Goal: Task Accomplishment & Management: Manage account settings

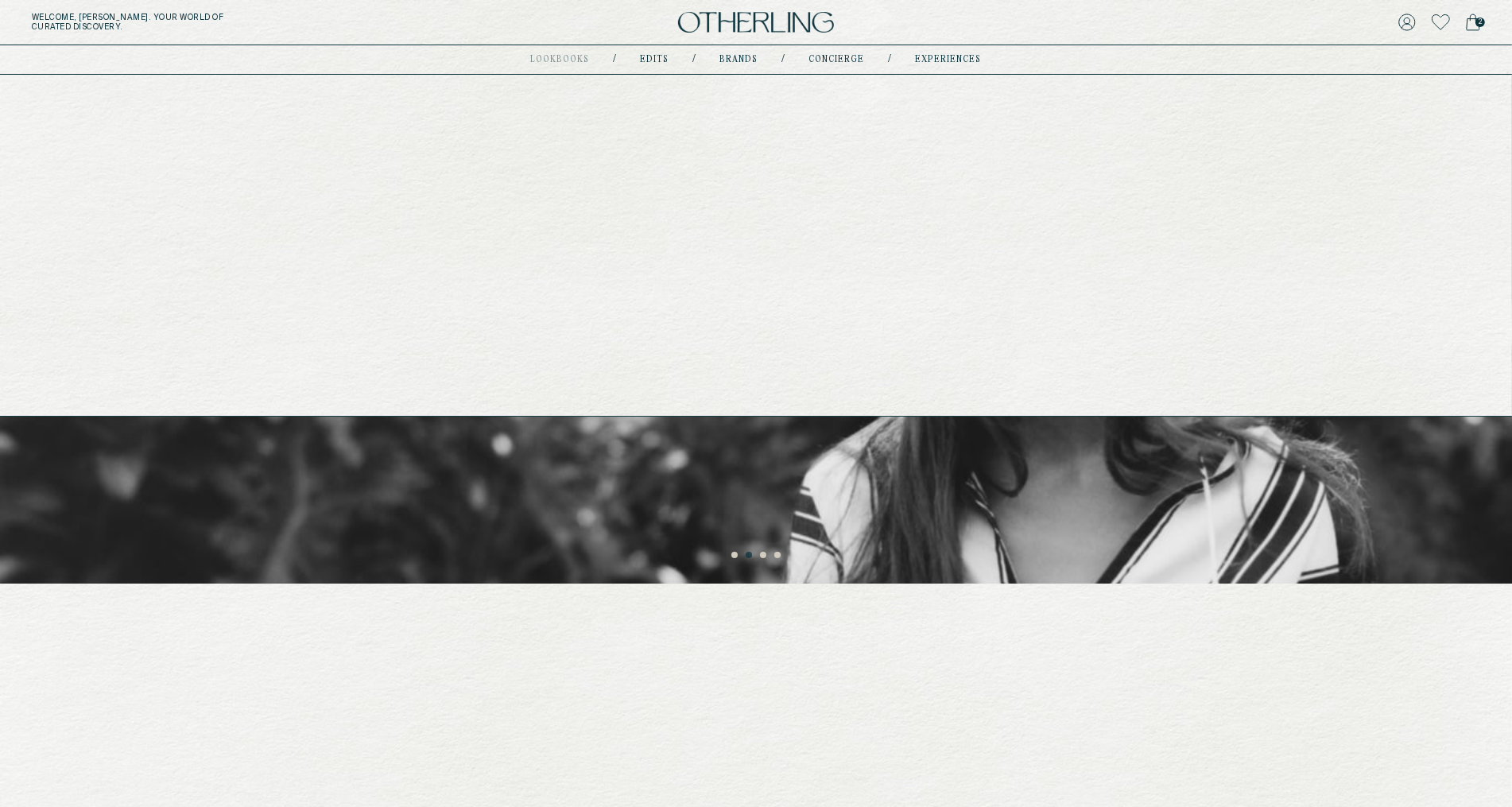
click at [950, 63] on link "experiences" at bounding box center [949, 59] width 66 height 8
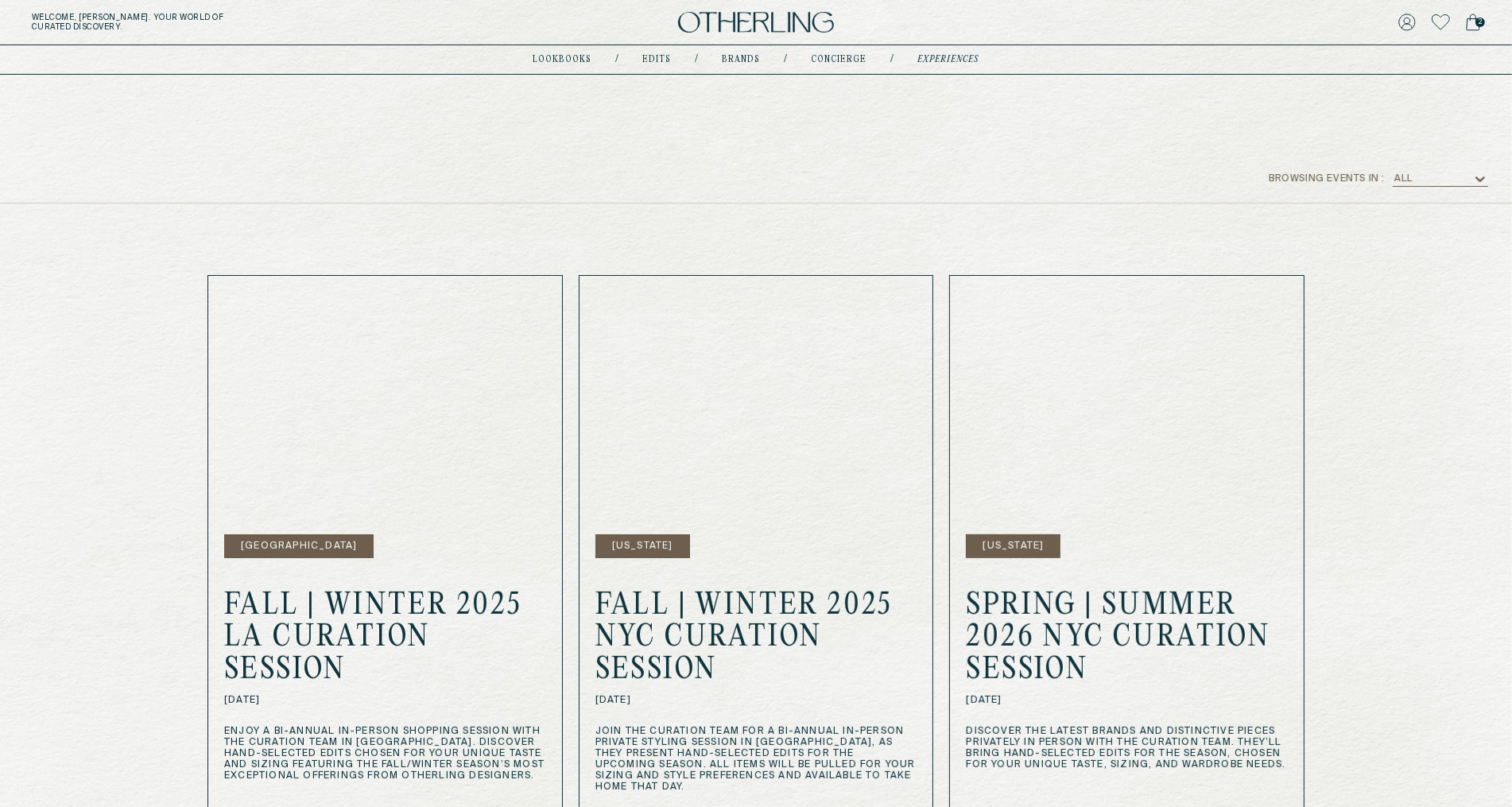
scroll to position [305, 0]
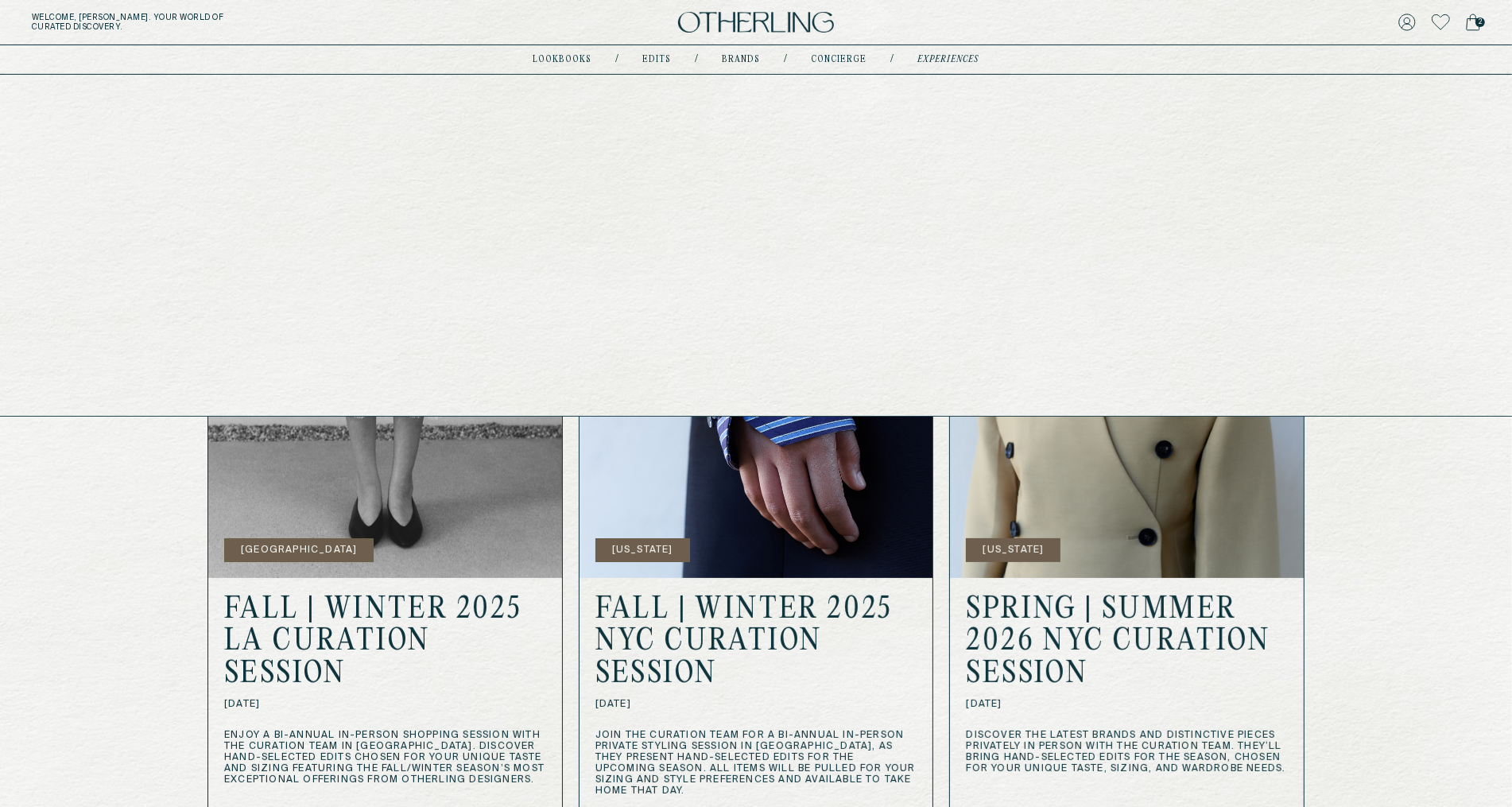
click at [742, 57] on link "Brands" at bounding box center [742, 59] width 38 height 8
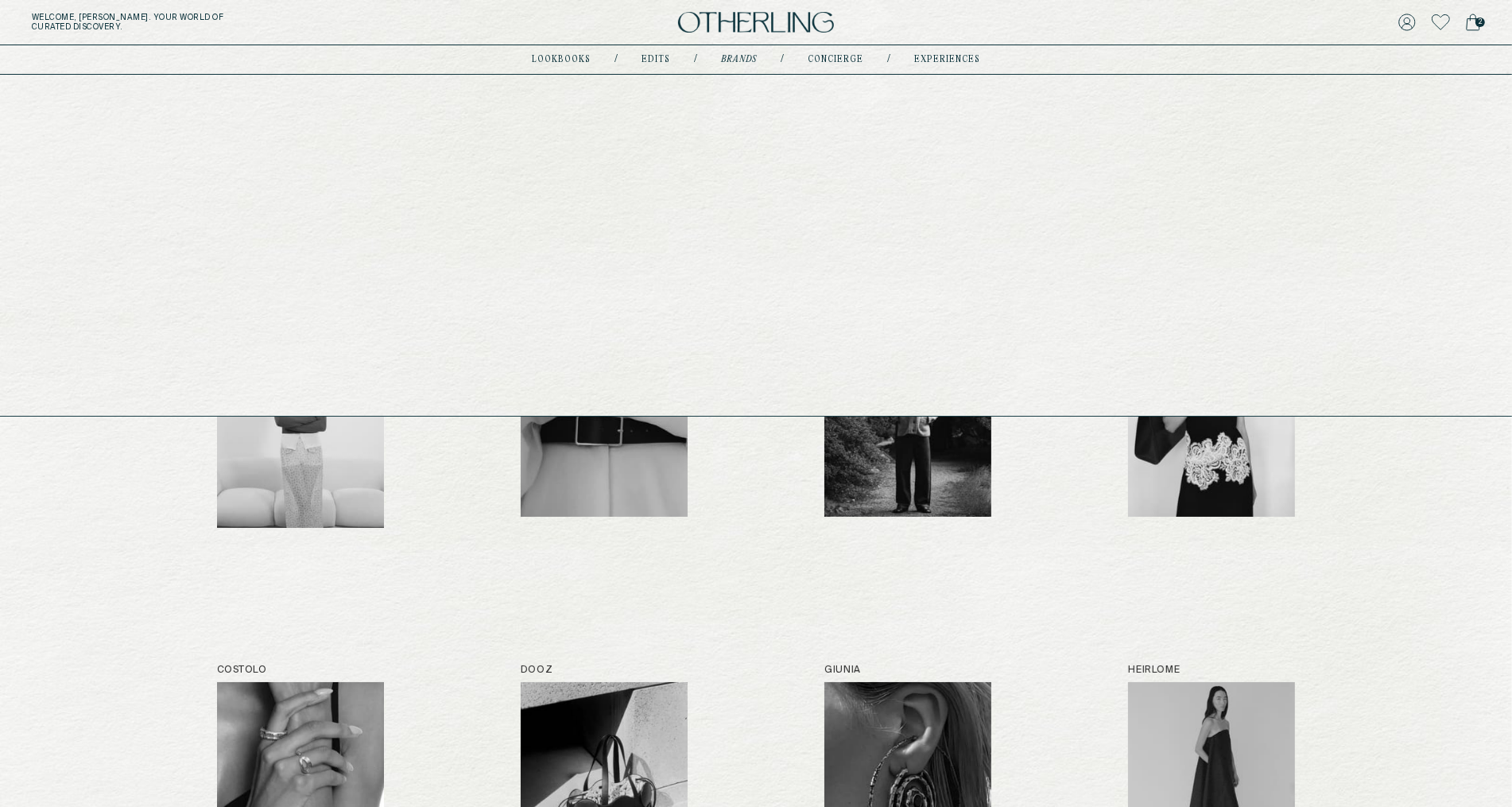
click at [555, 55] on link "lookbooks" at bounding box center [561, 59] width 59 height 8
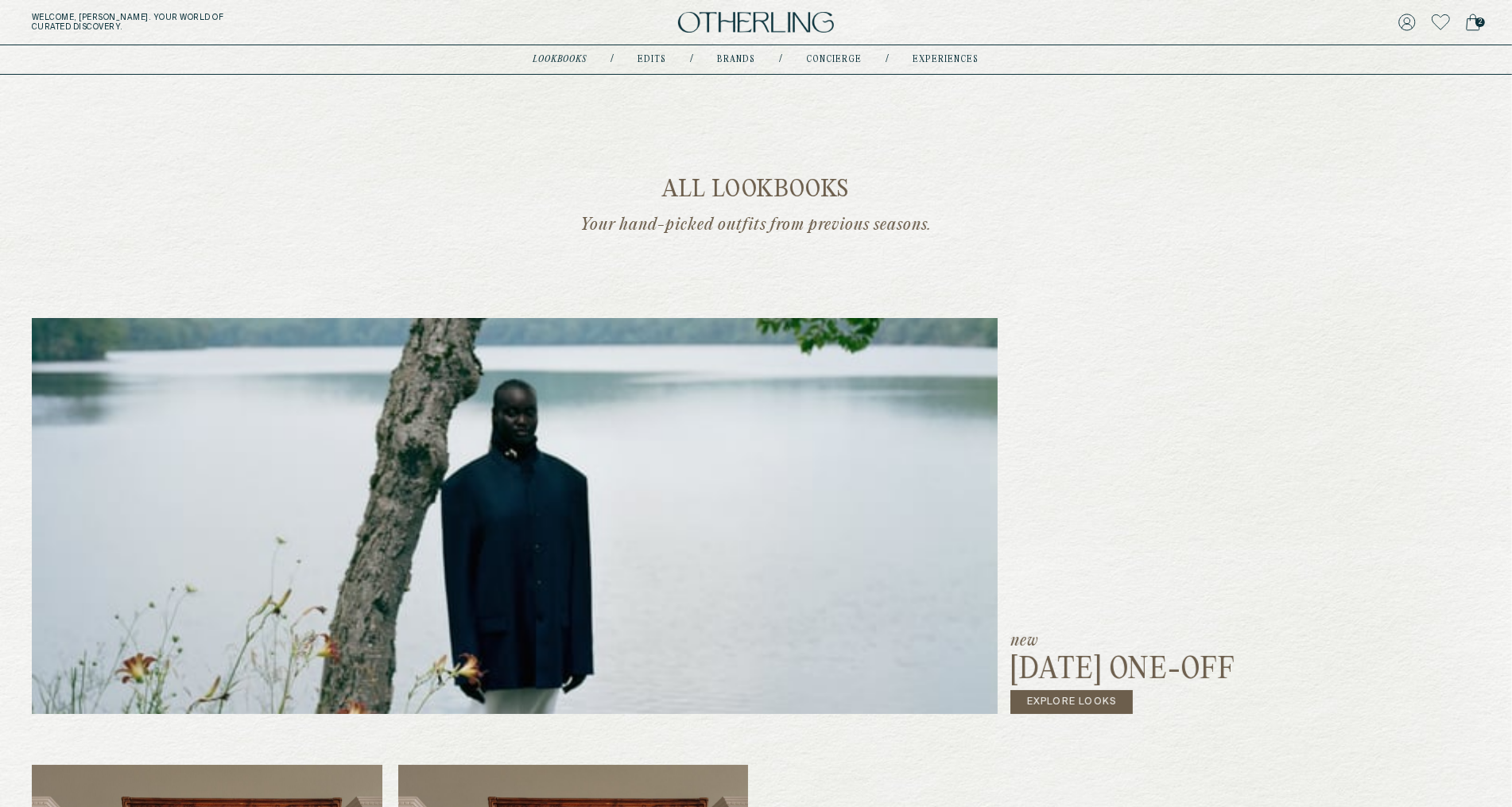
click at [737, 19] on img at bounding box center [756, 22] width 155 height 21
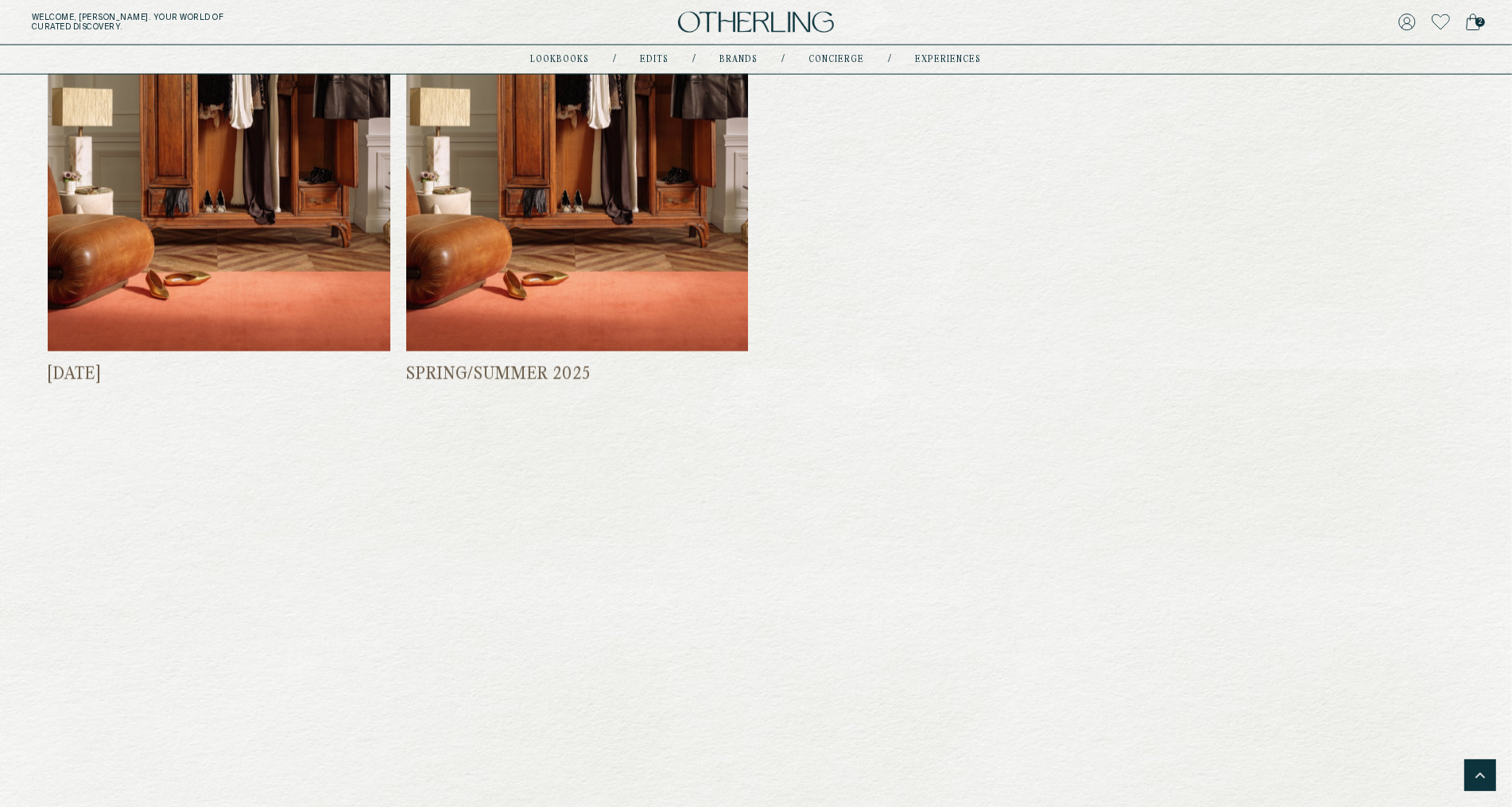
scroll to position [2347, 0]
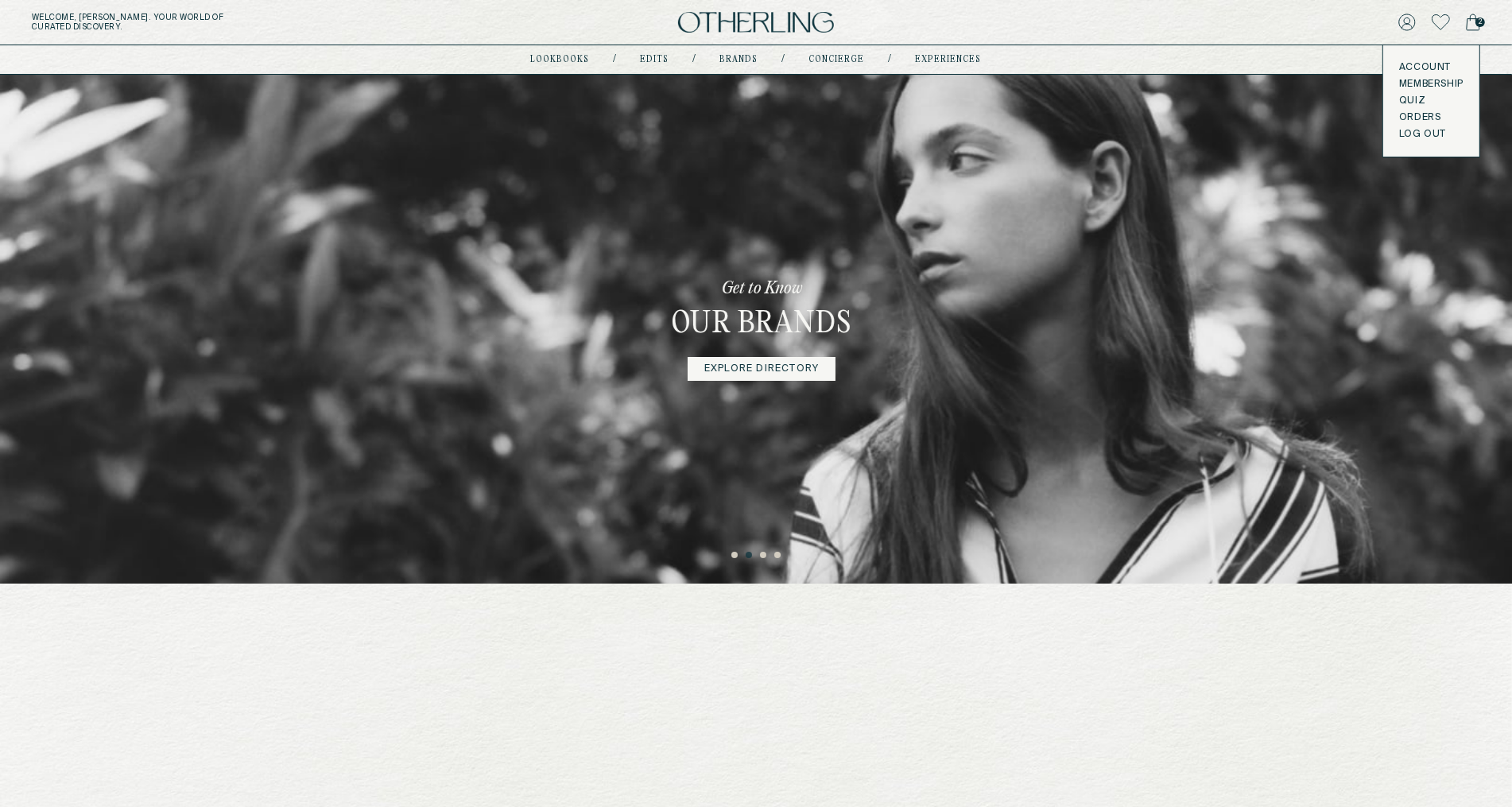
click at [1416, 66] on link "Account" at bounding box center [1432, 67] width 64 height 13
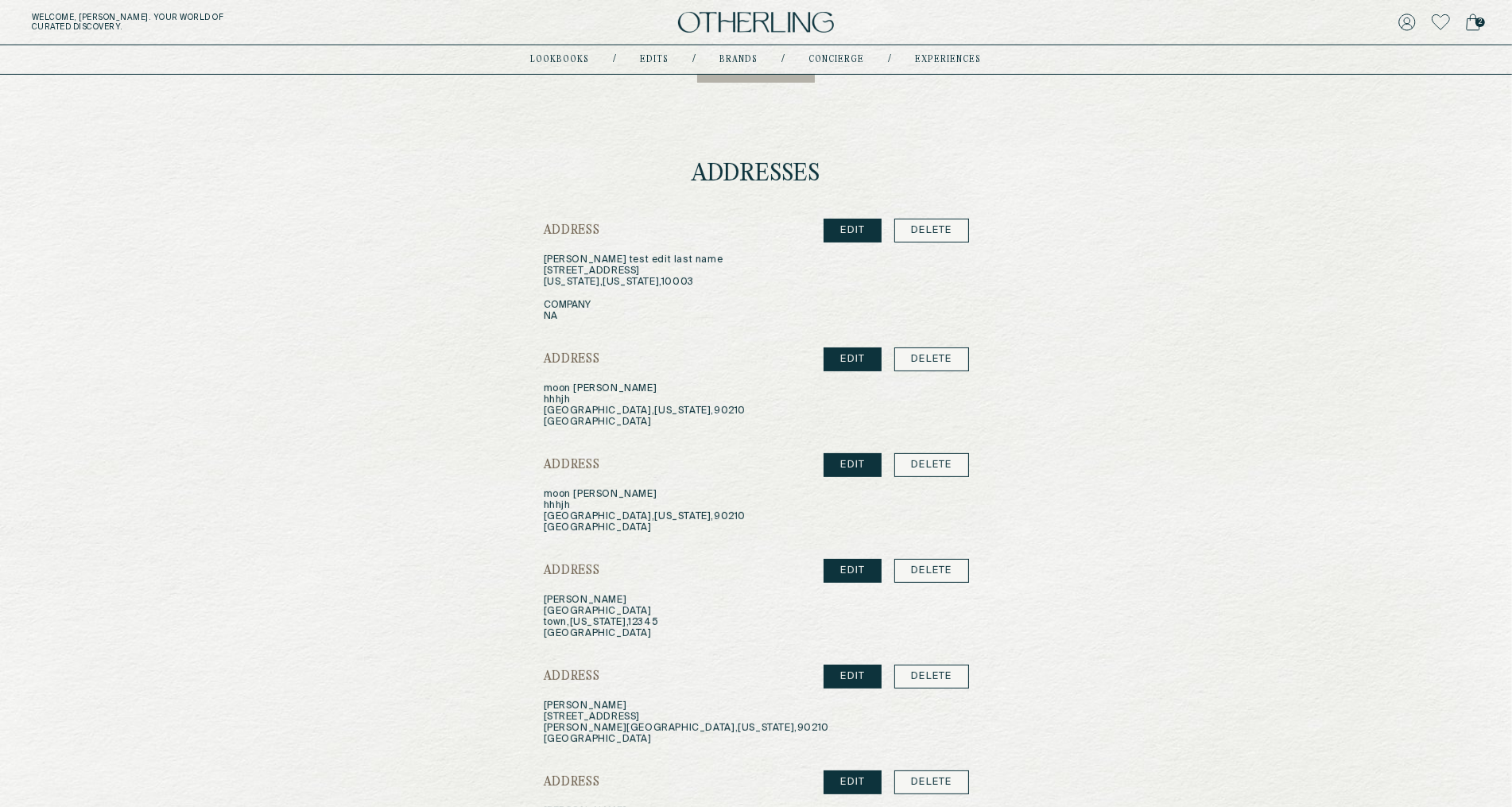
scroll to position [490, 0]
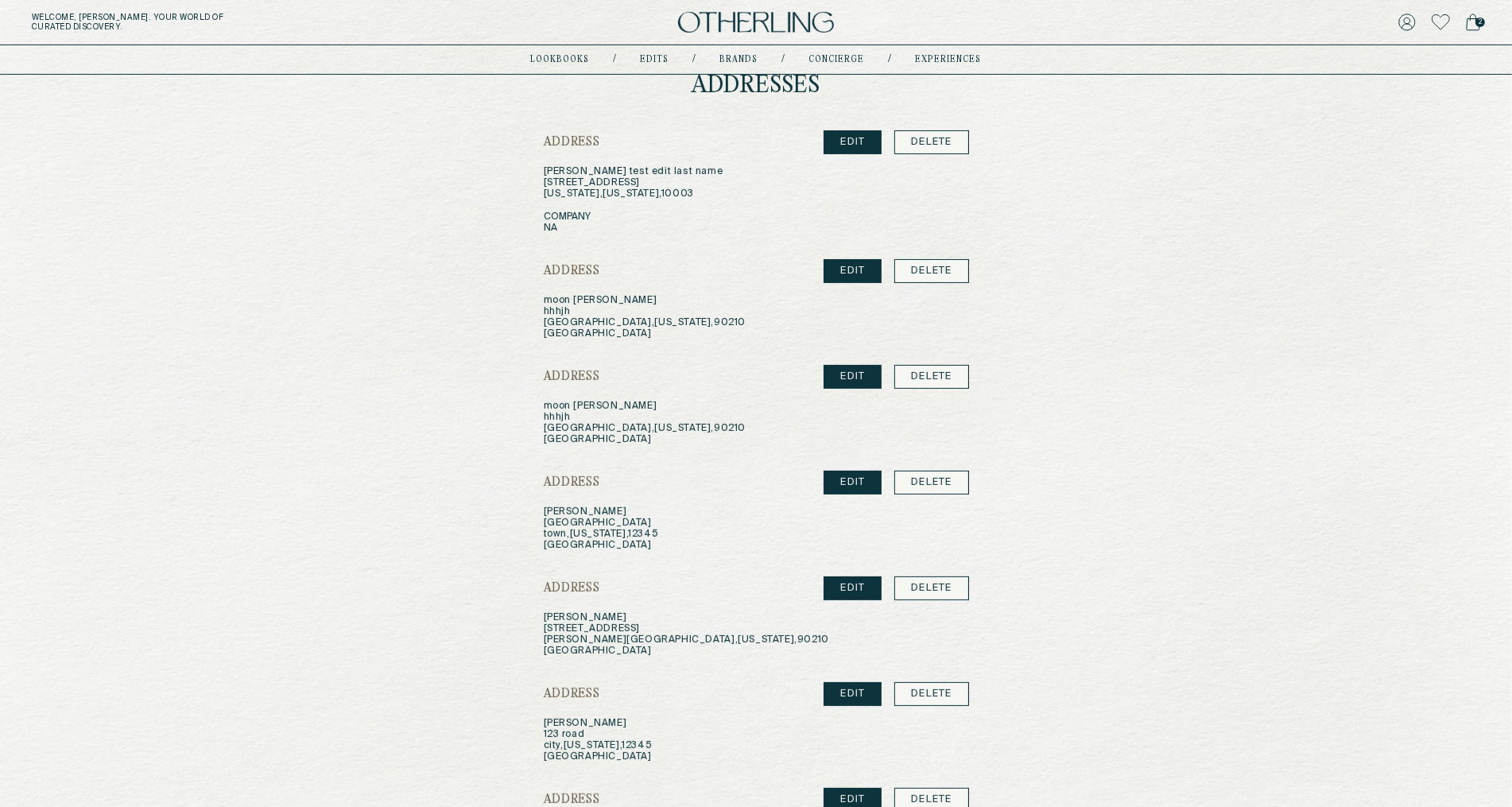
click at [845, 140] on link "EDIT" at bounding box center [853, 142] width 58 height 24
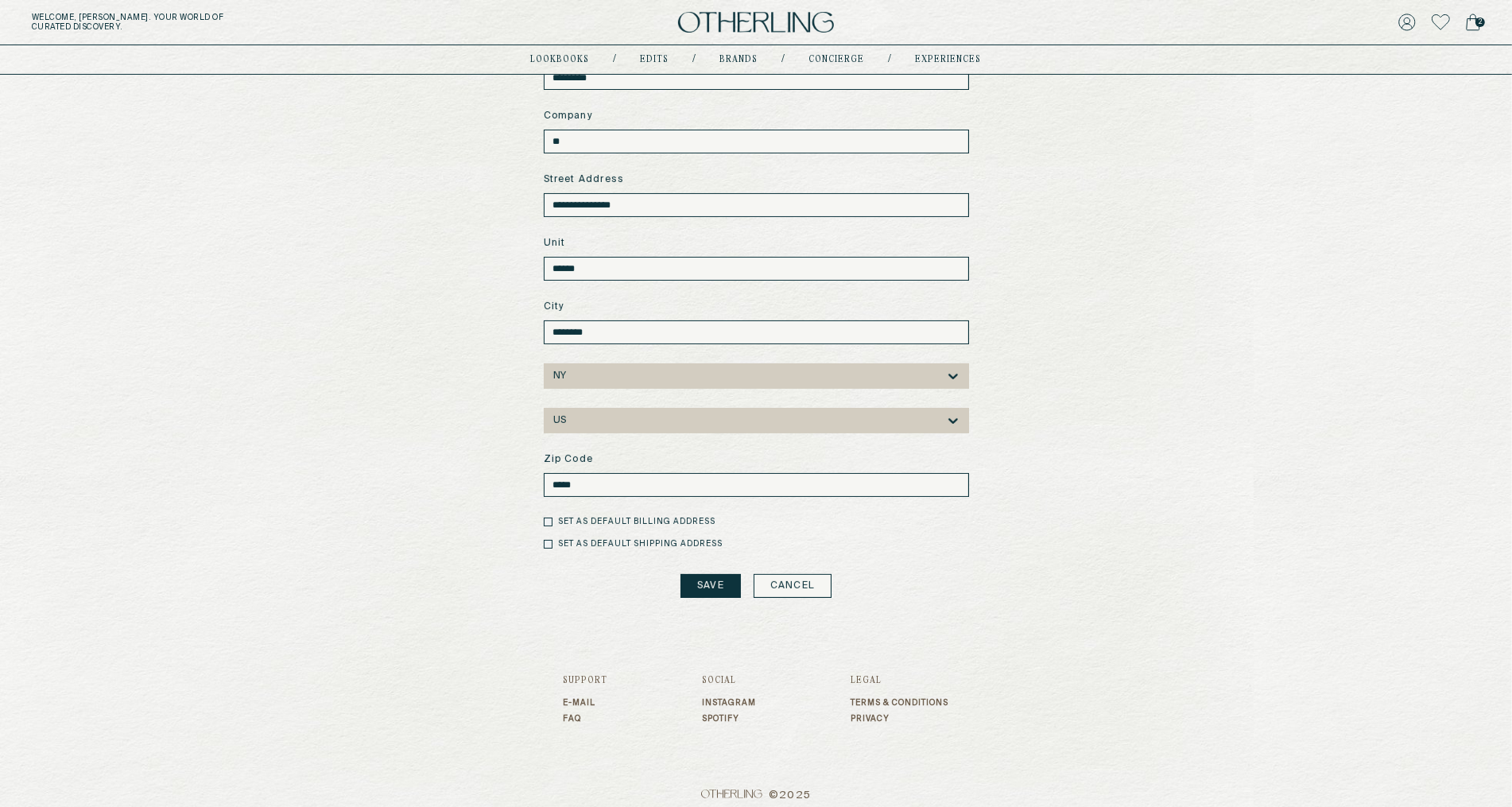
scroll to position [300, 0]
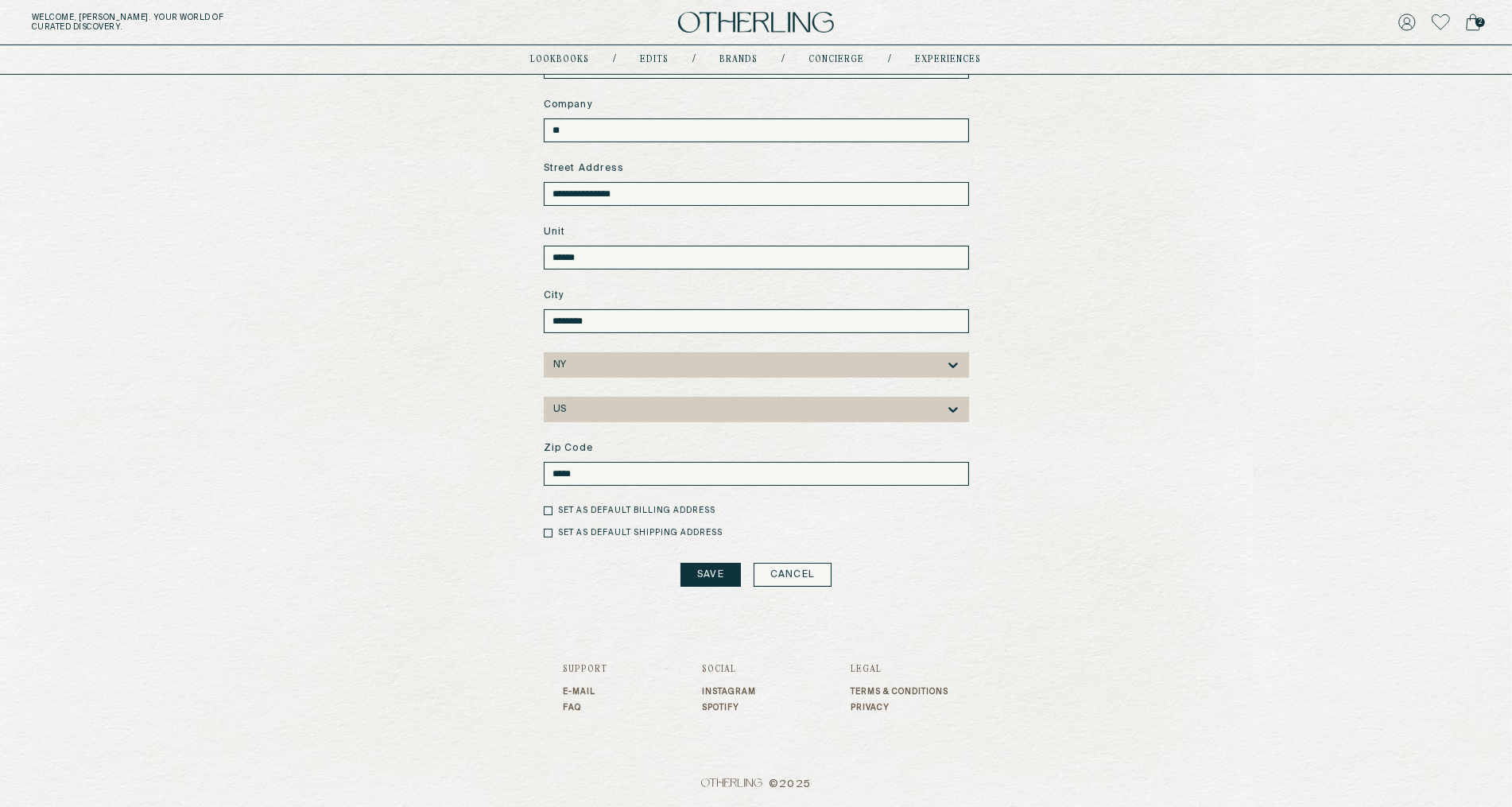
click at [791, 576] on link "Cancel" at bounding box center [792, 575] width 78 height 24
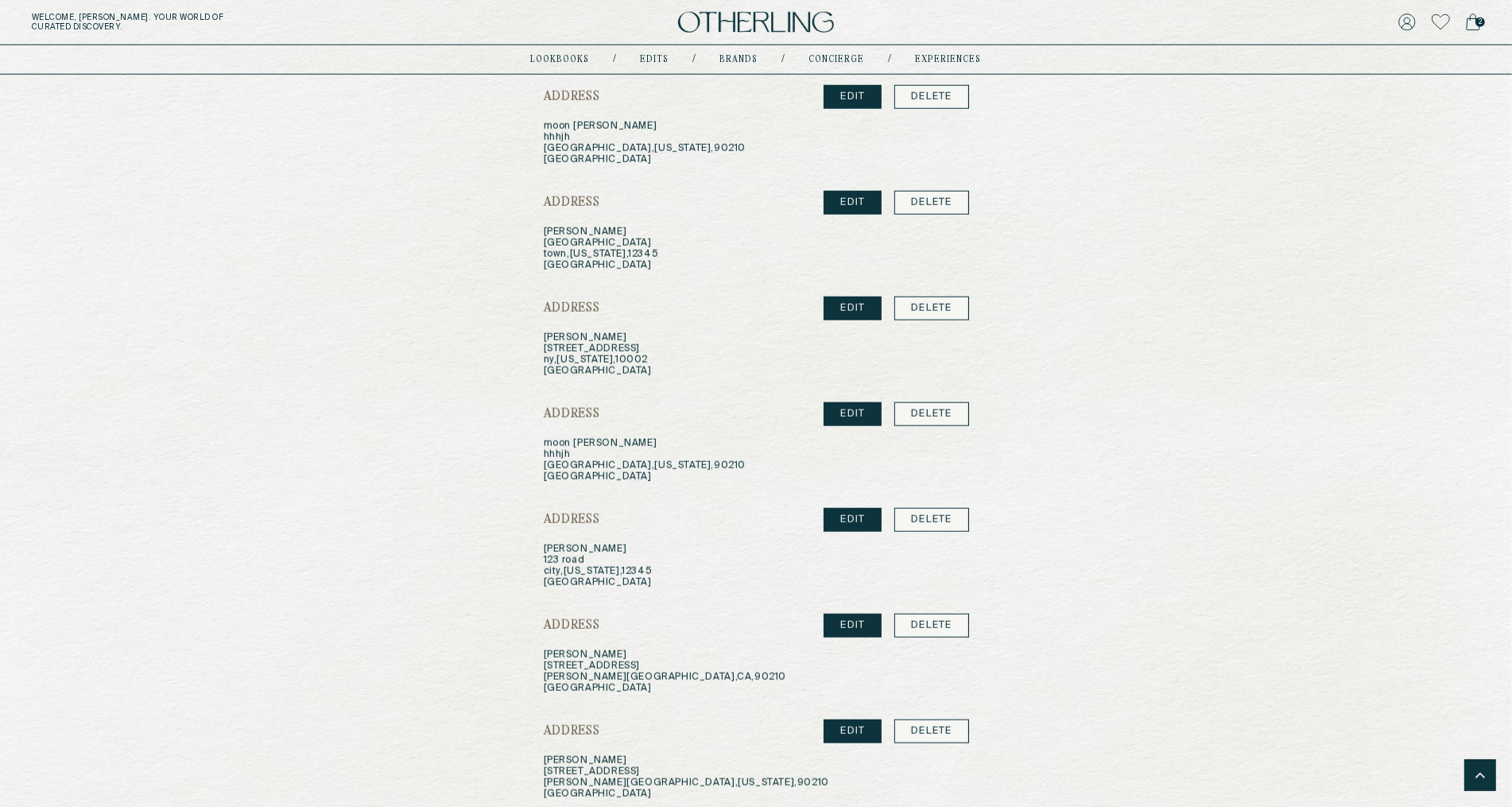
scroll to position [2070, 0]
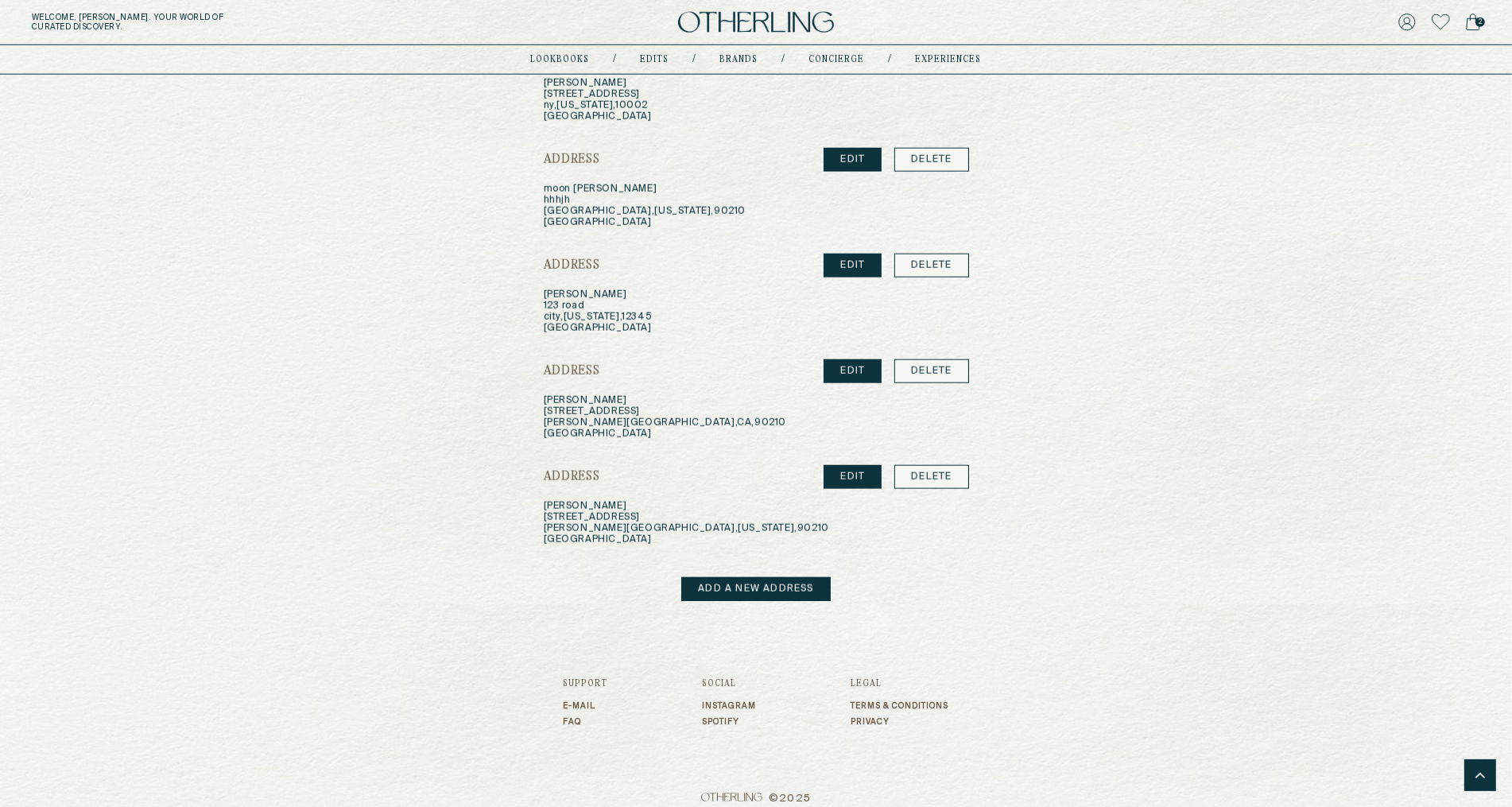
click at [754, 577] on link "Add a new address" at bounding box center [755, 589] width 148 height 24
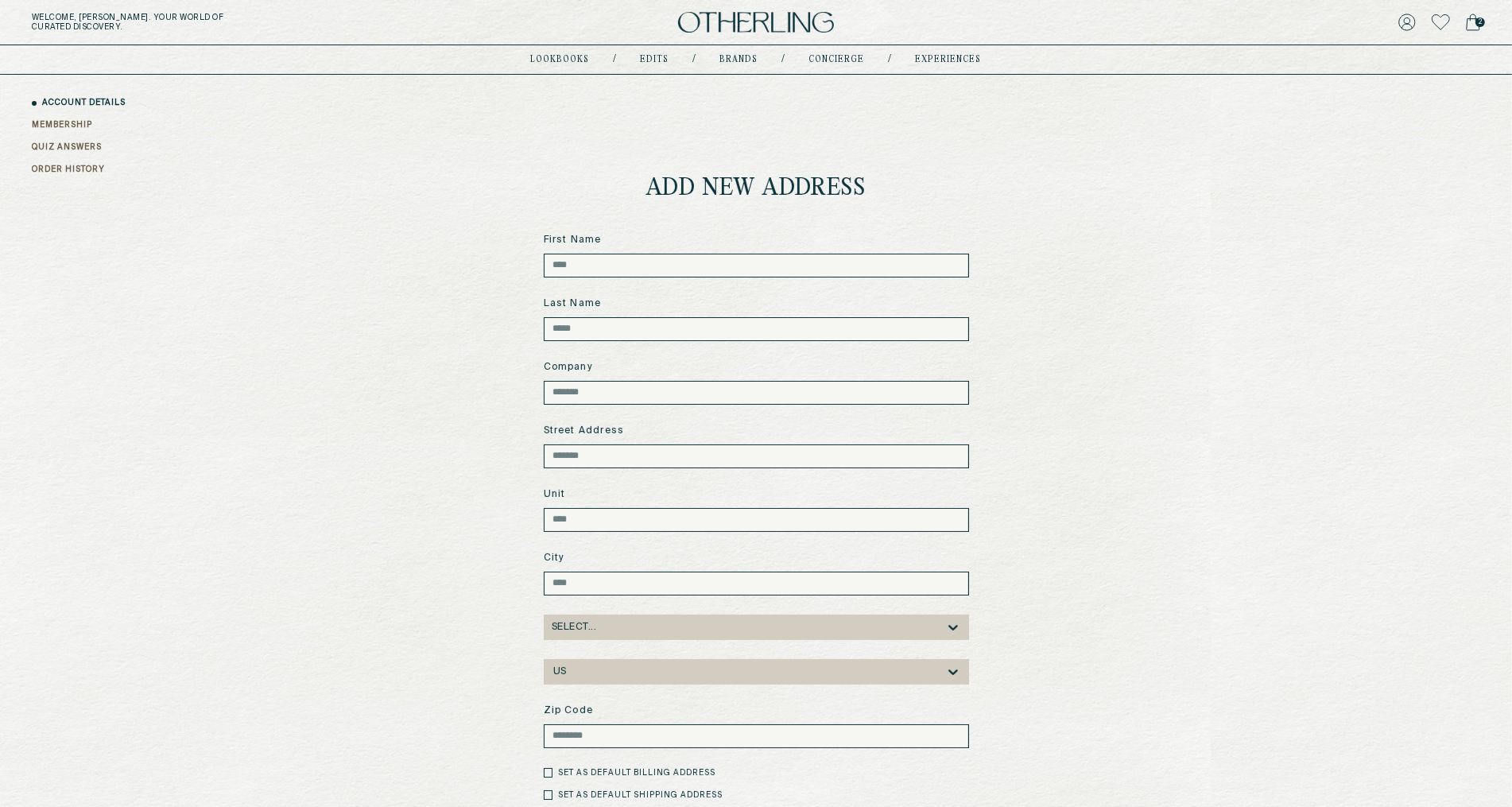
click at [72, 98] on link "ACCOUNT DETAILS" at bounding box center [83, 103] width 83 height 12
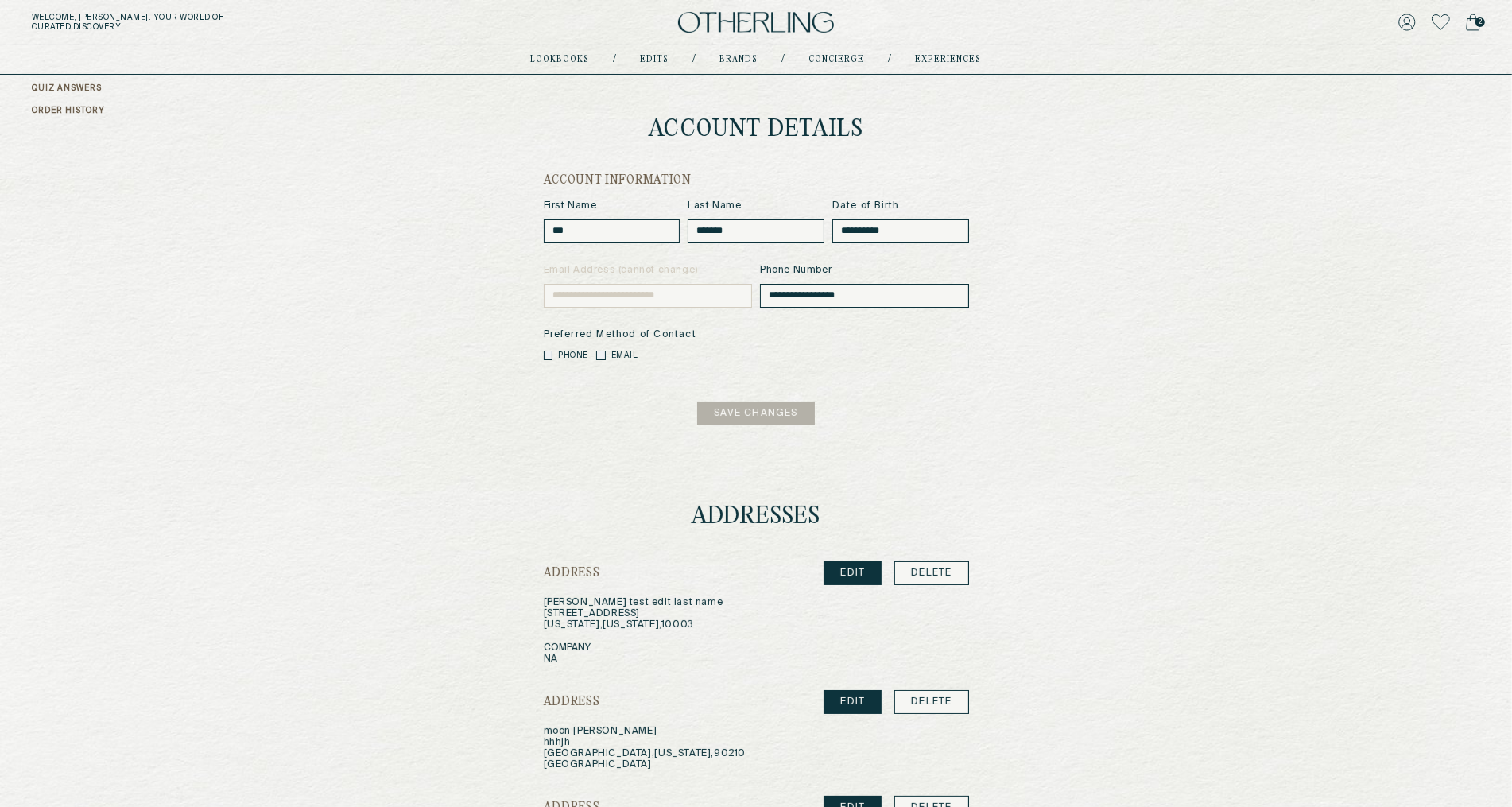
scroll to position [94, 0]
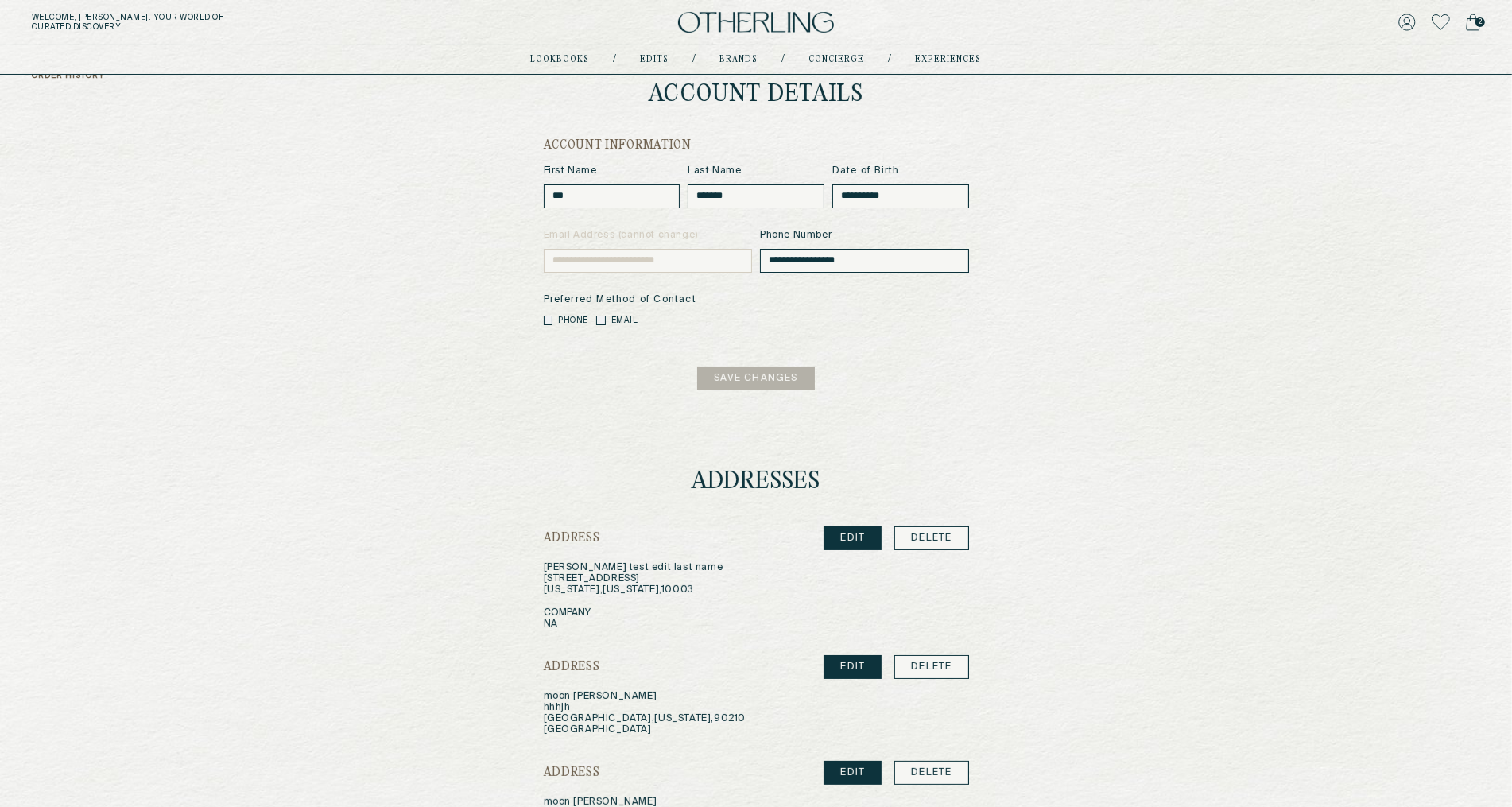
click at [861, 531] on link "EDIT" at bounding box center [853, 538] width 58 height 24
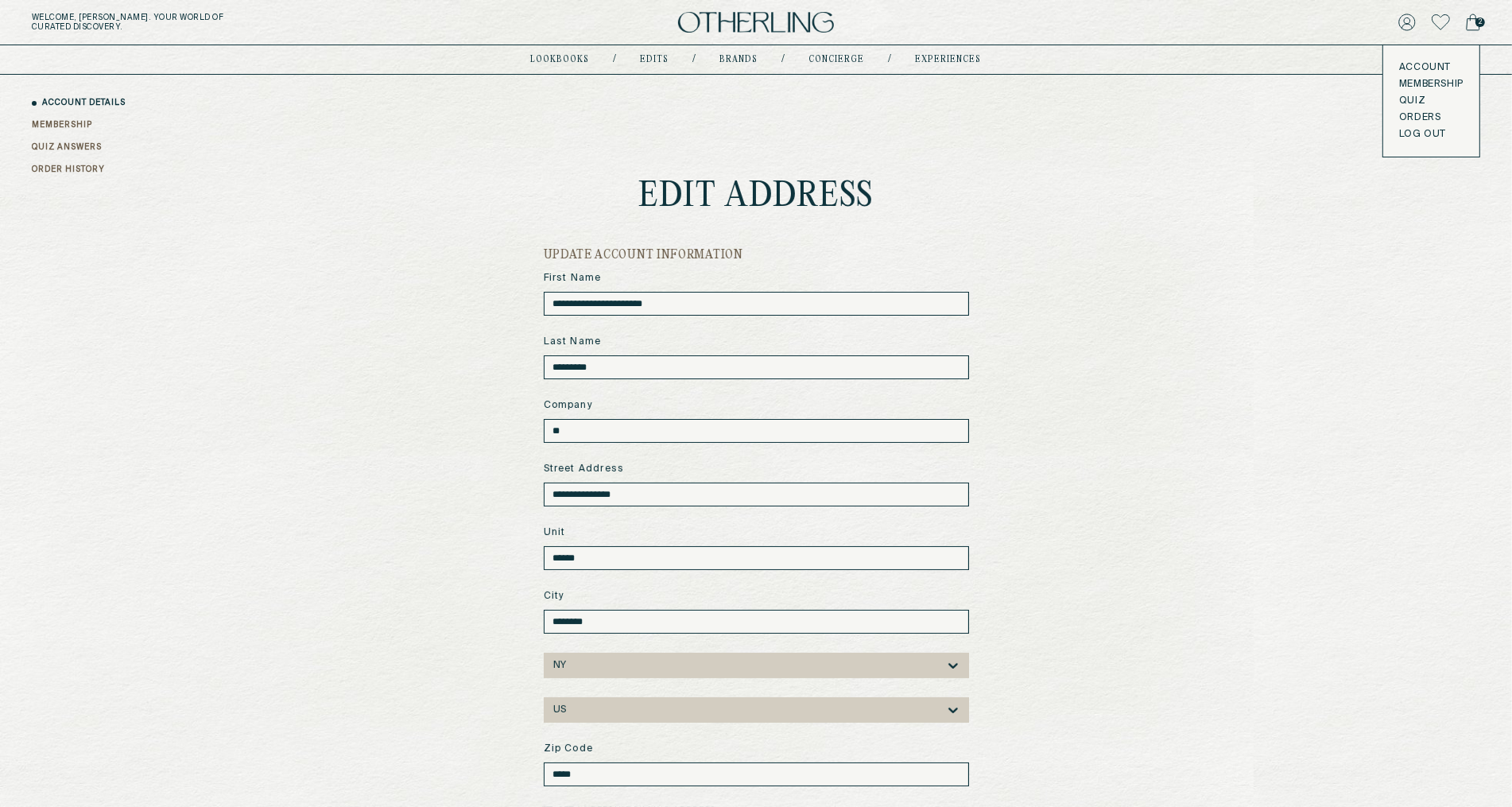
click at [1475, 25] on icon at bounding box center [1473, 22] width 14 height 18
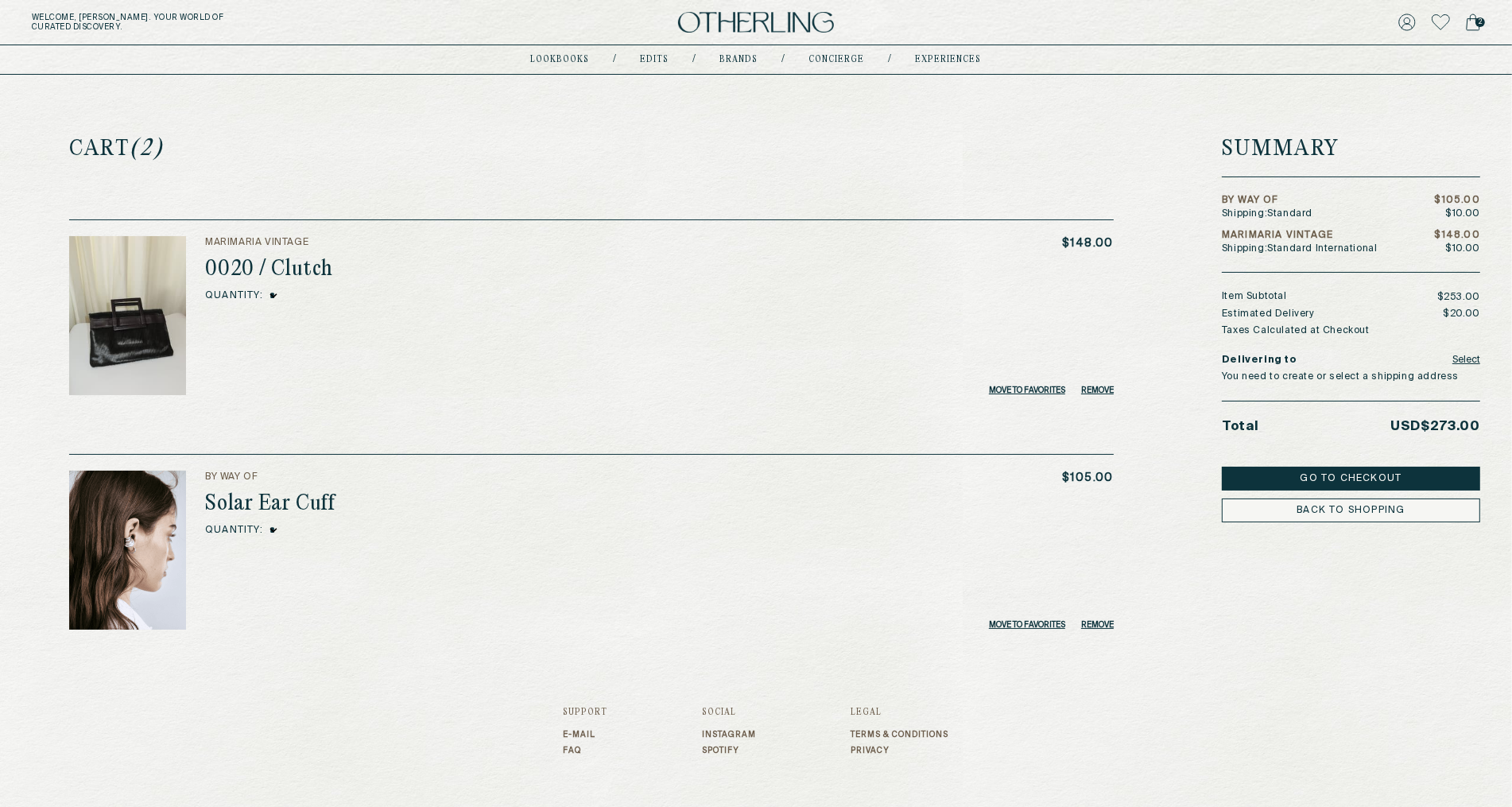
click at [1465, 360] on button "Select" at bounding box center [1466, 359] width 28 height 22
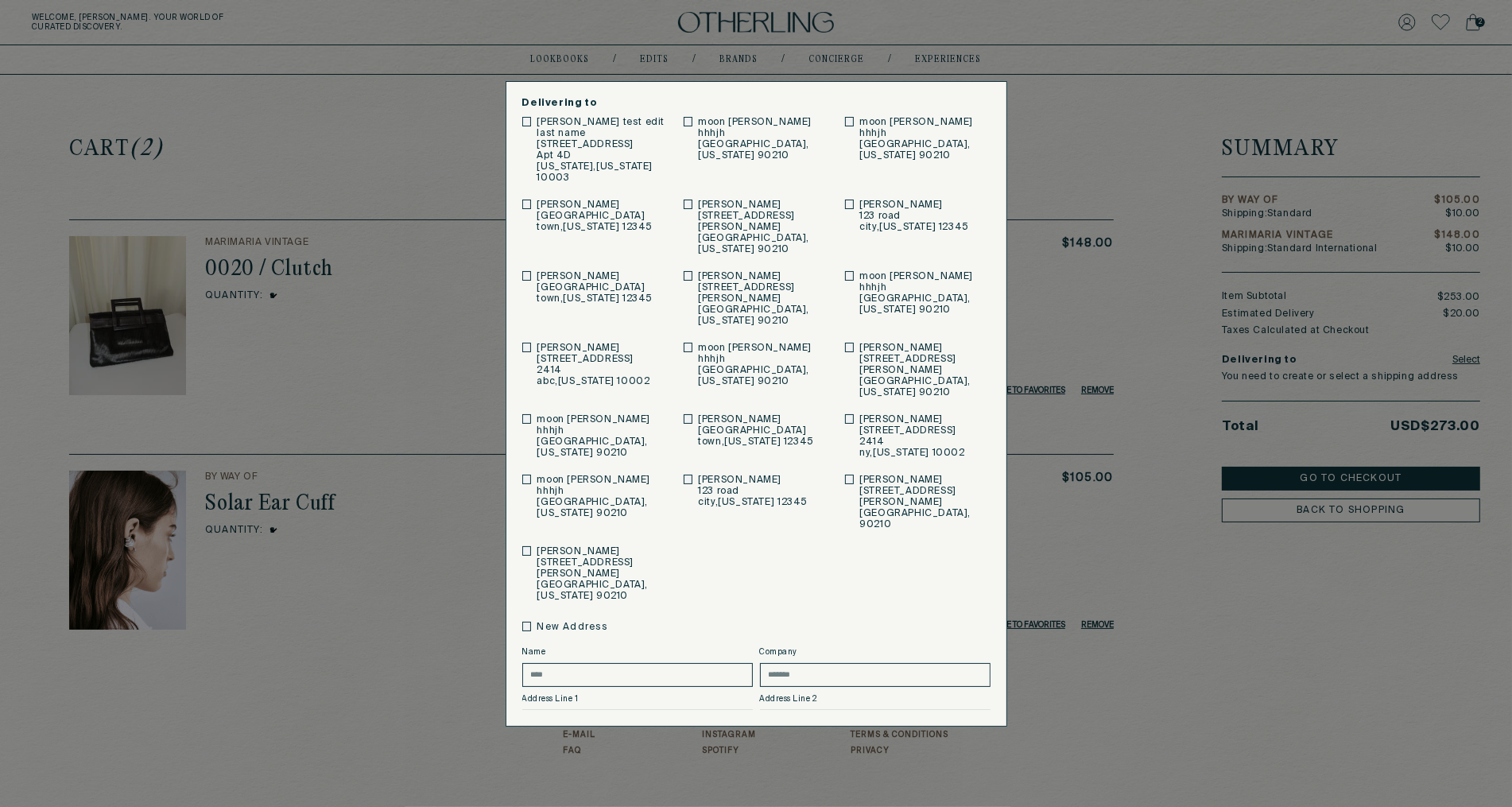
scroll to position [14, 0]
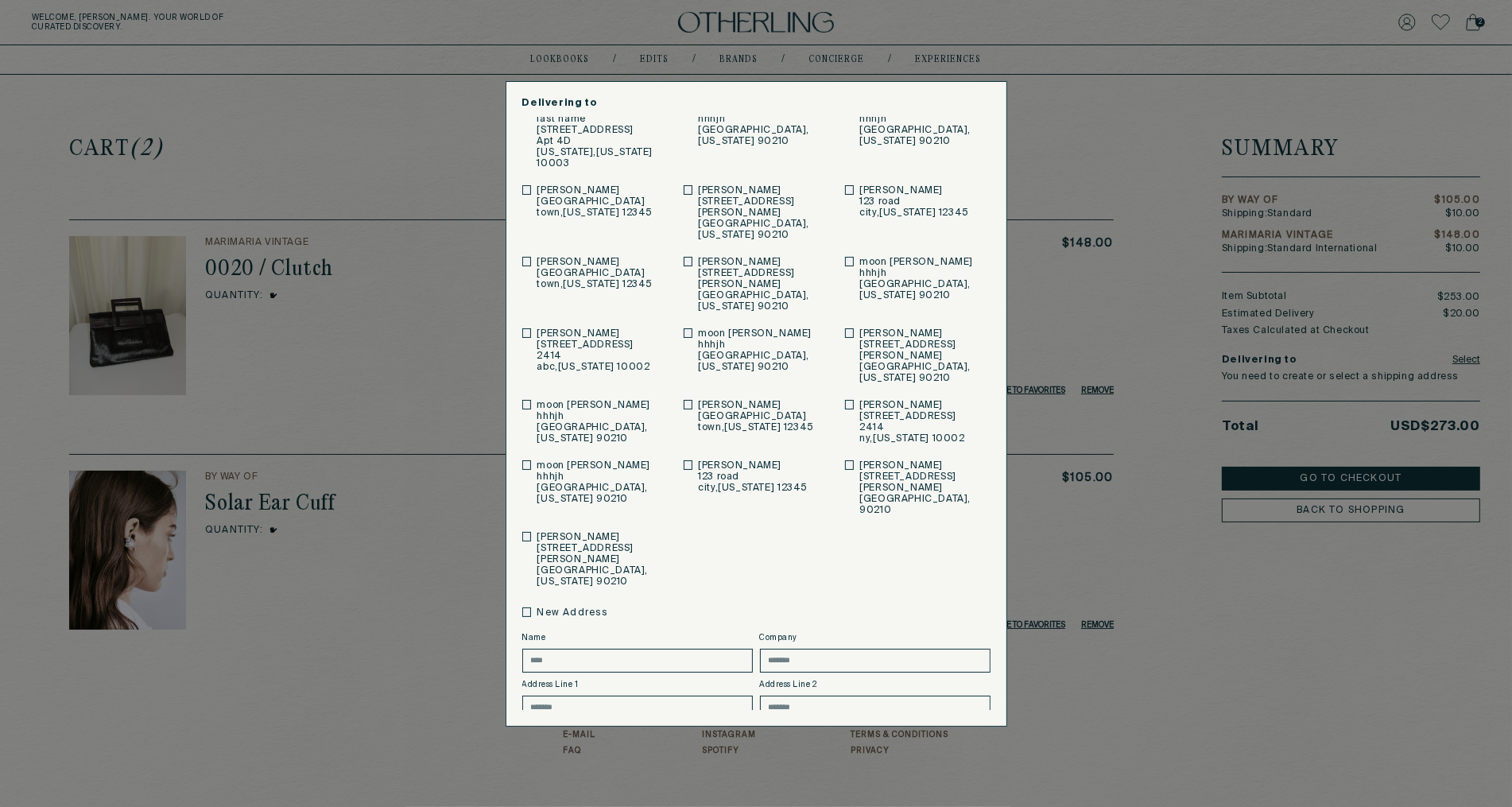
click at [1101, 590] on div "Delivering to Claire Hunter test edit last name 81 irving place Apt 4D New York…" at bounding box center [756, 403] width 1512 height 807
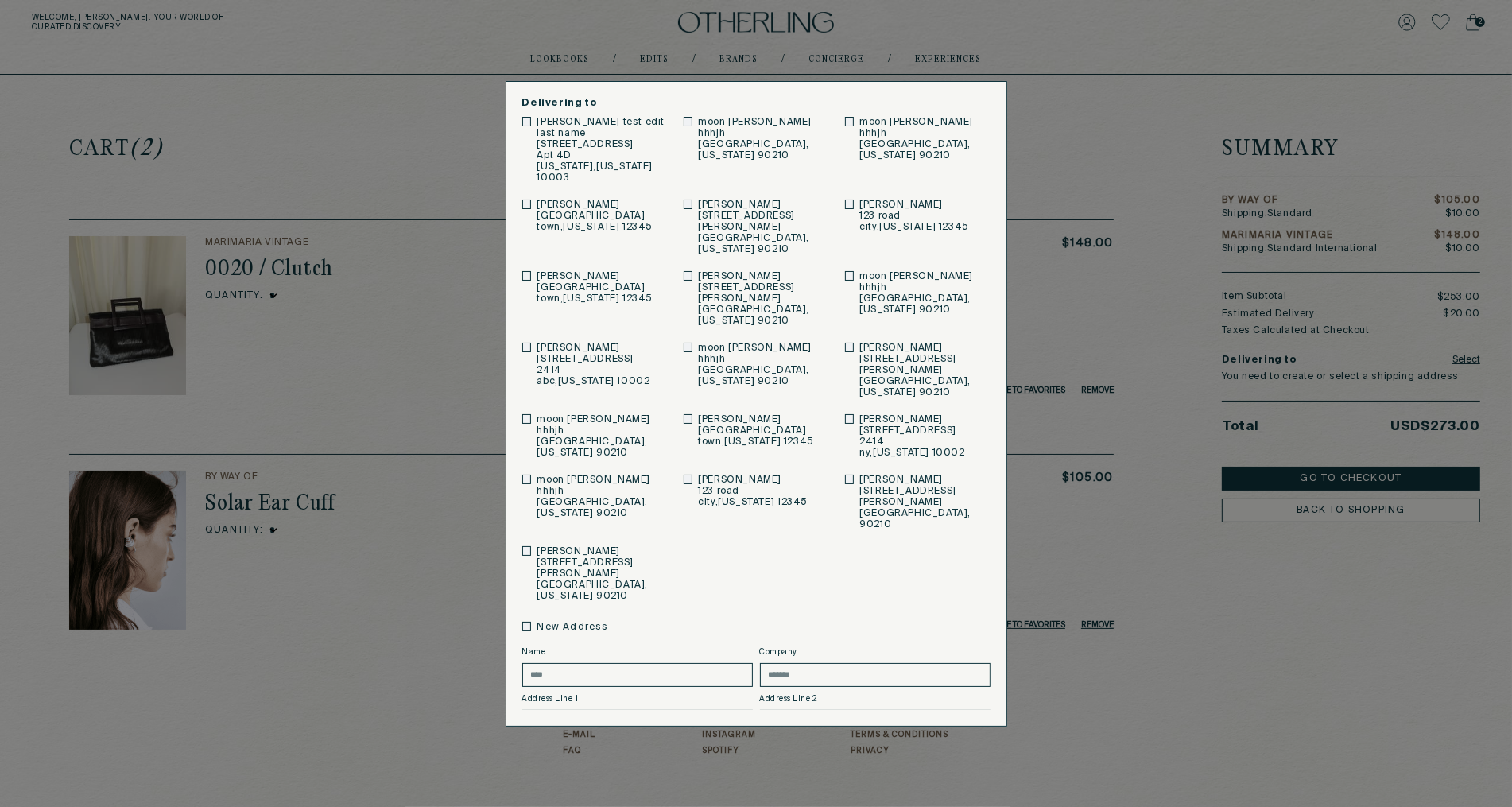
drag, startPoint x: 992, startPoint y: 90, endPoint x: 920, endPoint y: 97, distance: 72.3
click at [986, 91] on div "Delivering to Claire Hunter test edit last name 81 irving place Apt 4D New York…" at bounding box center [756, 404] width 501 height 645
click at [658, 99] on p "Delivering to" at bounding box center [756, 103] width 468 height 11
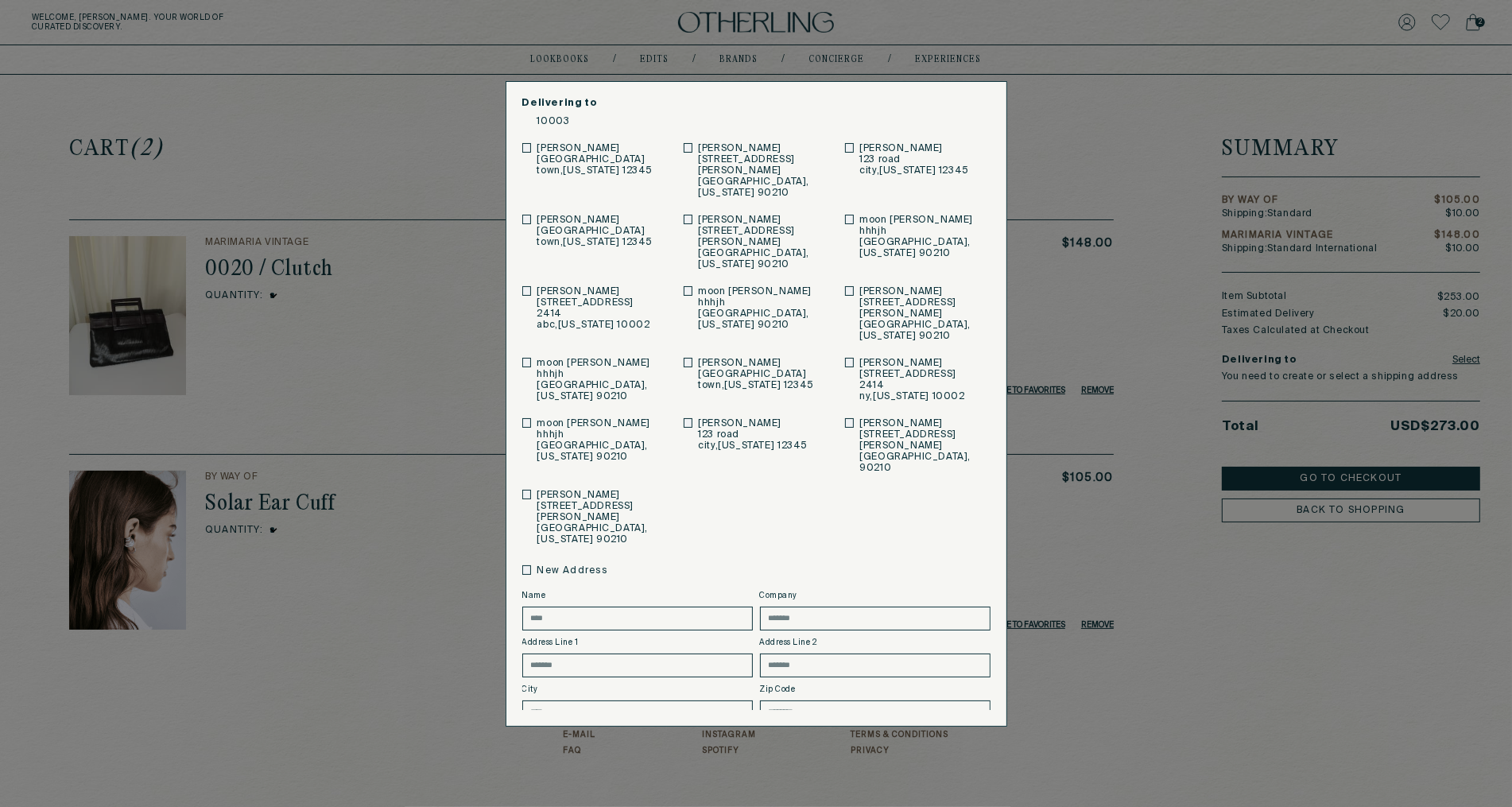
scroll to position [90, 0]
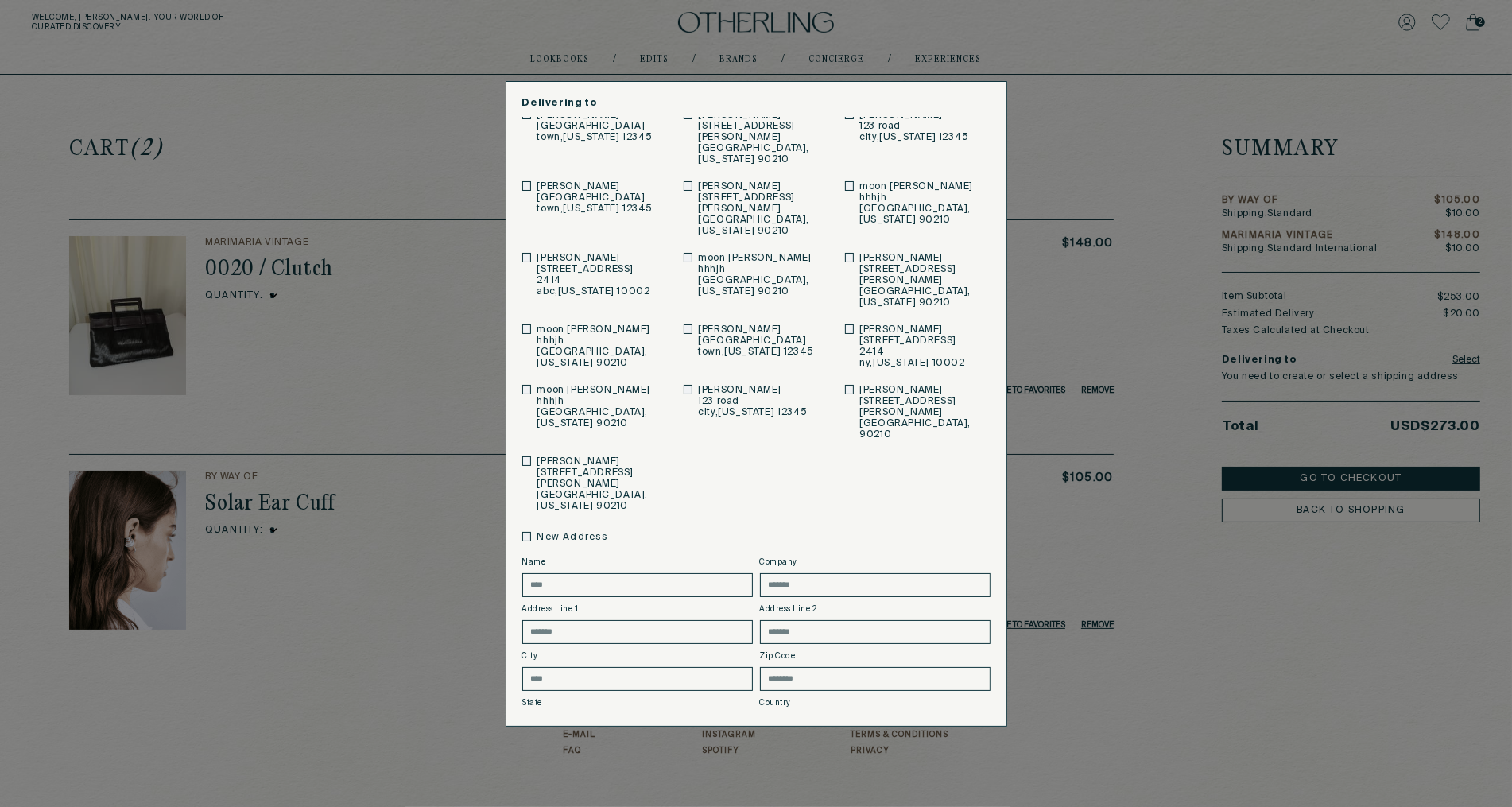
click at [549, 755] on button "Save" at bounding box center [597, 767] width 151 height 24
click at [575, 755] on button "Save" at bounding box center [597, 767] width 151 height 24
